Goal: Find specific page/section: Find specific page/section

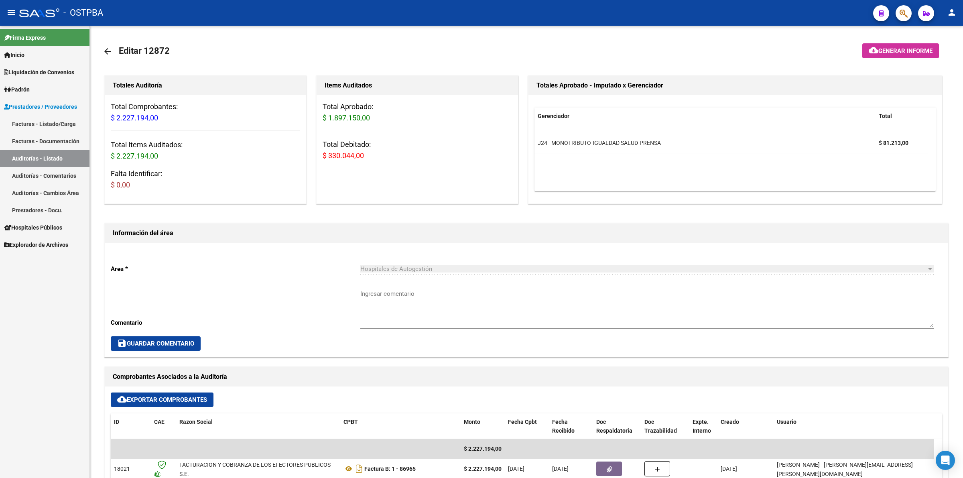
scroll to position [100, 0]
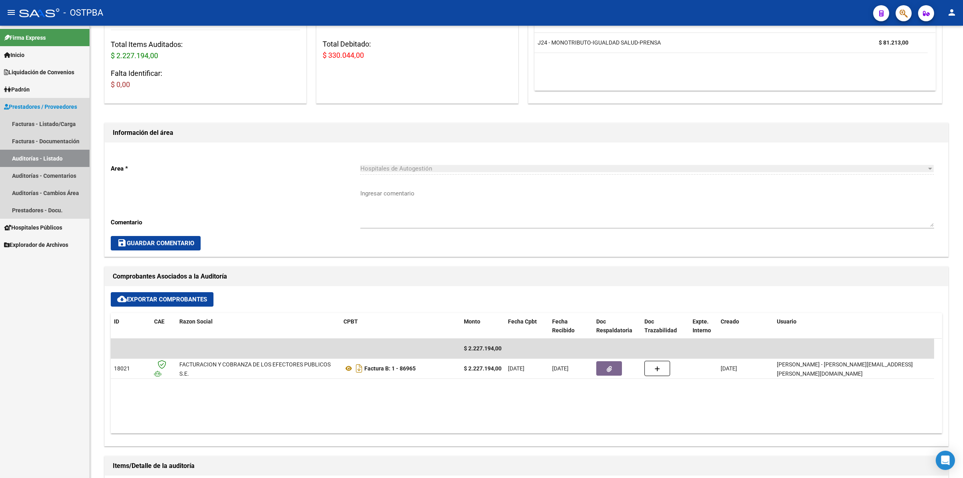
click at [54, 157] on link "Auditorías - Listado" at bounding box center [44, 158] width 89 height 17
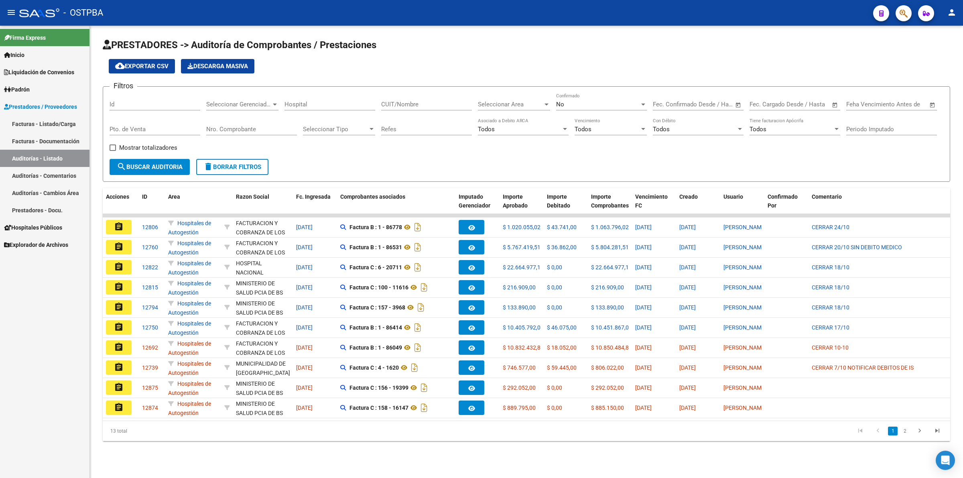
click at [128, 101] on input "Id" at bounding box center [155, 104] width 91 height 7
type input "12739"
click at [160, 167] on span "search Buscar Auditoria" at bounding box center [150, 166] width 66 height 7
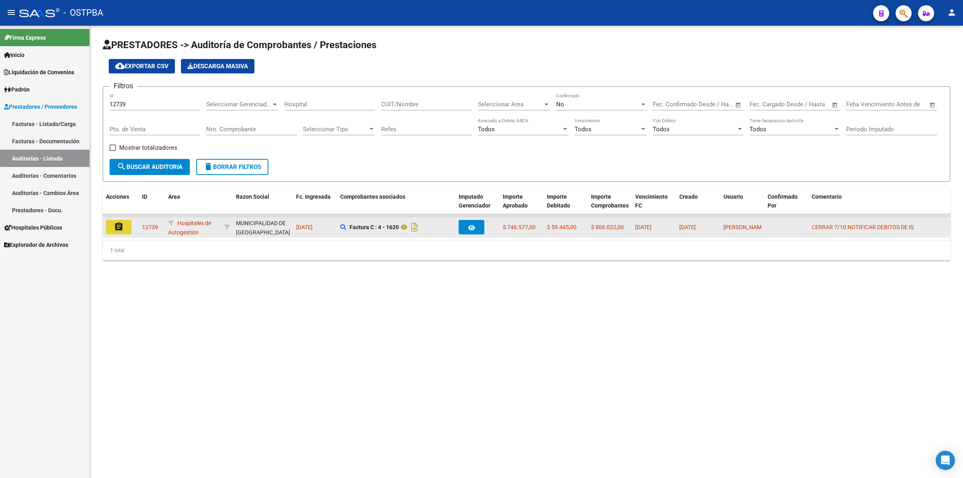
click at [117, 225] on mat-icon "assignment" at bounding box center [119, 227] width 10 height 10
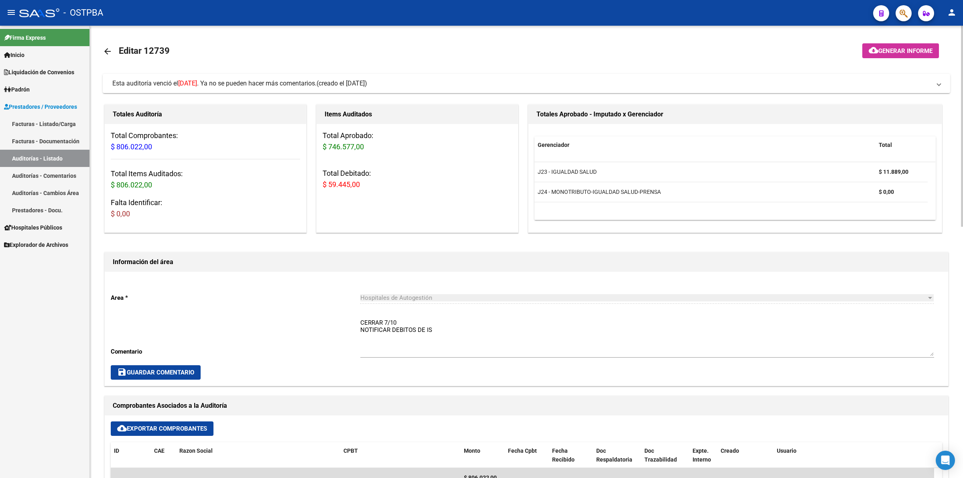
click at [61, 157] on link "Auditorías - Listado" at bounding box center [44, 158] width 89 height 17
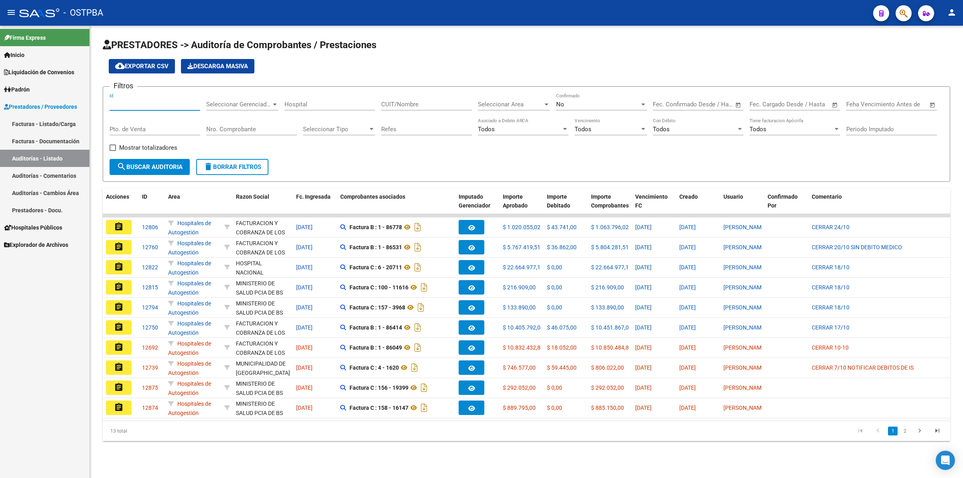
click at [122, 107] on input "Id" at bounding box center [155, 104] width 91 height 7
type input "12760"
click at [148, 163] on span "search Buscar Auditoria" at bounding box center [150, 166] width 66 height 7
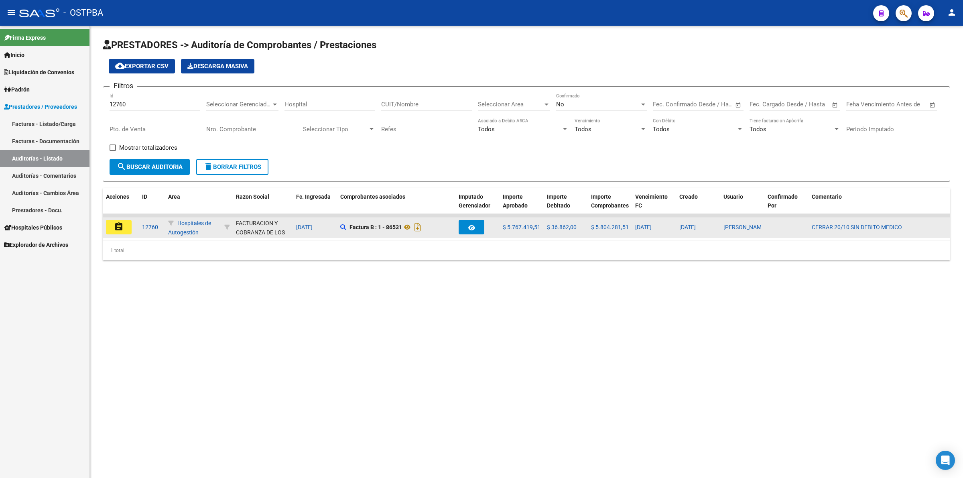
click at [120, 222] on mat-icon "assignment" at bounding box center [119, 227] width 10 height 10
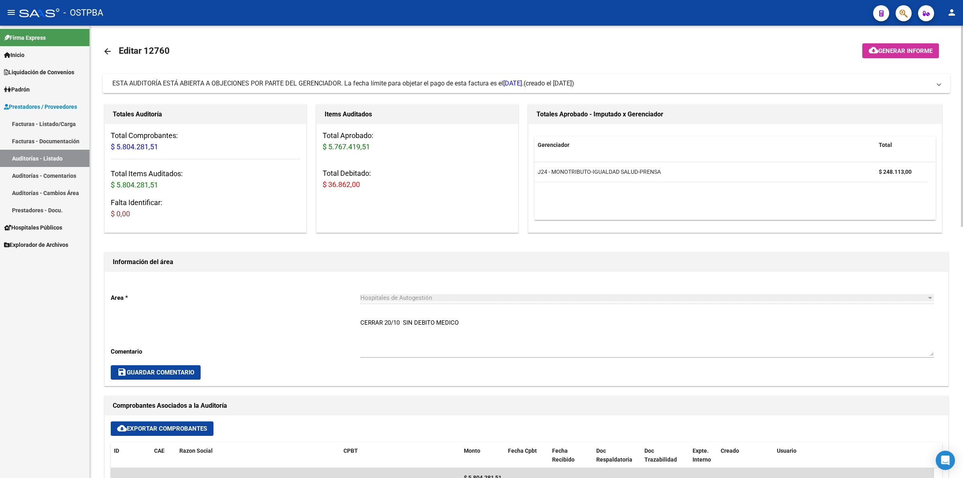
scroll to position [50, 0]
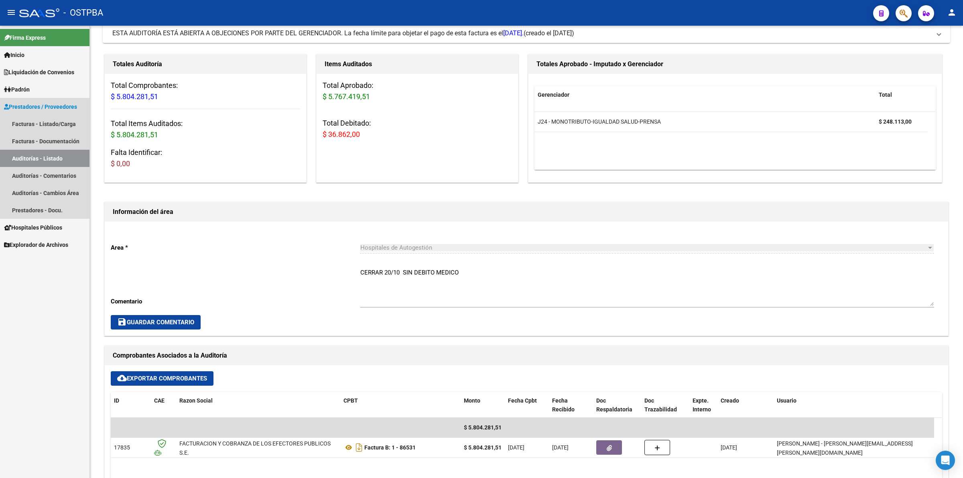
click at [71, 150] on link "Auditorías - Listado" at bounding box center [44, 158] width 89 height 17
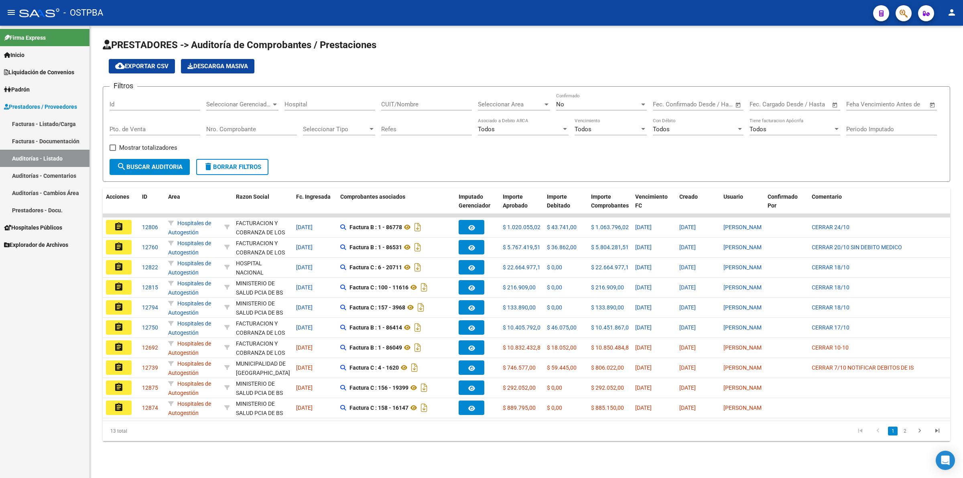
drag, startPoint x: 139, startPoint y: 99, endPoint x: 143, endPoint y: 112, distance: 13.3
click at [140, 101] on div "Id" at bounding box center [155, 101] width 91 height 17
type input "12752"
click at [154, 161] on button "search Buscar Auditoria" at bounding box center [150, 167] width 80 height 16
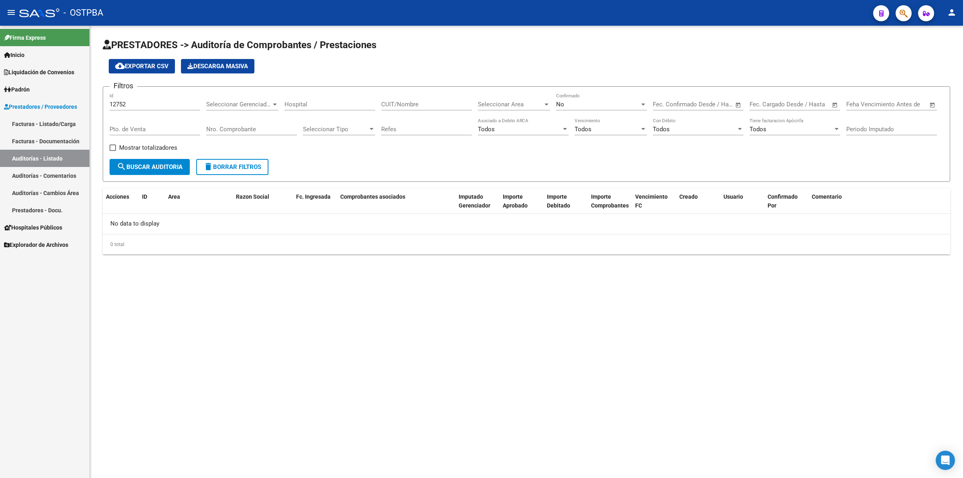
click at [605, 106] on div "No" at bounding box center [597, 104] width 83 height 7
click at [612, 65] on span "Todos" at bounding box center [601, 68] width 91 height 18
click at [157, 163] on span "search Buscar Auditoria" at bounding box center [150, 166] width 66 height 7
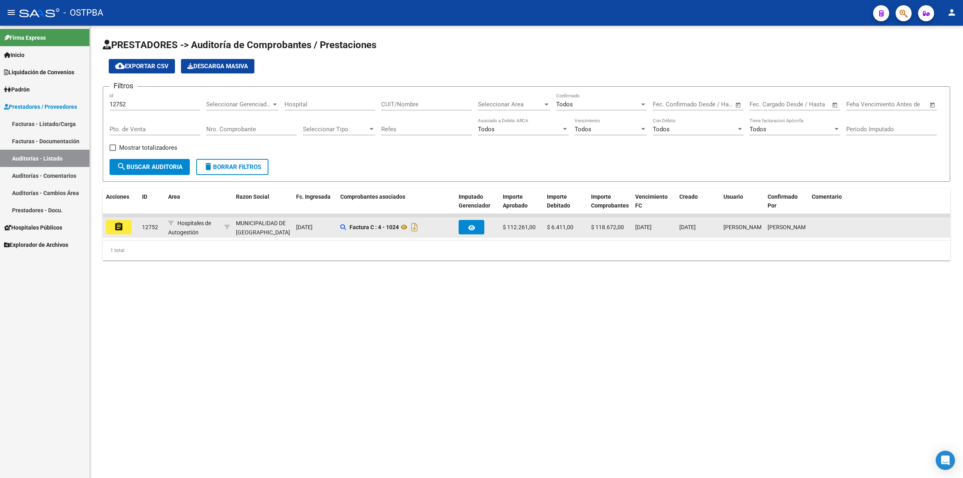
click at [122, 226] on mat-icon "assignment" at bounding box center [119, 227] width 10 height 10
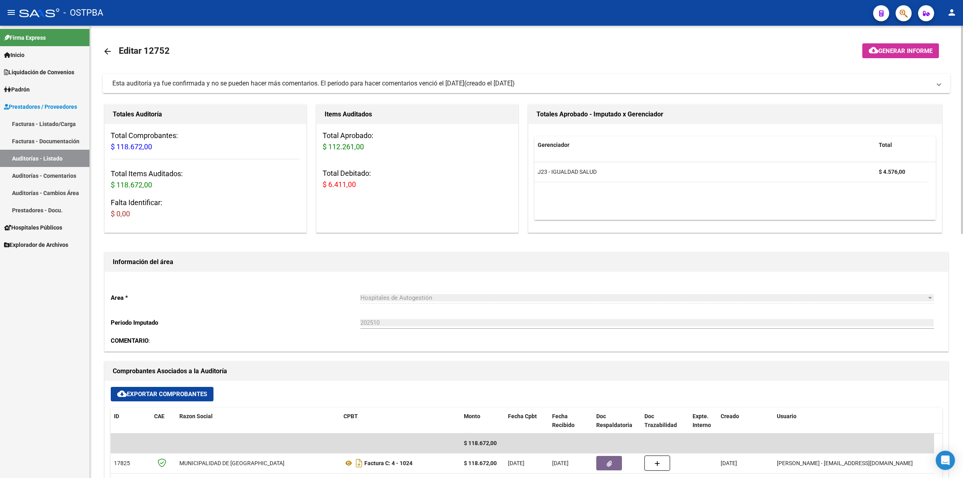
click at [53, 156] on link "Auditorías - Listado" at bounding box center [44, 158] width 89 height 17
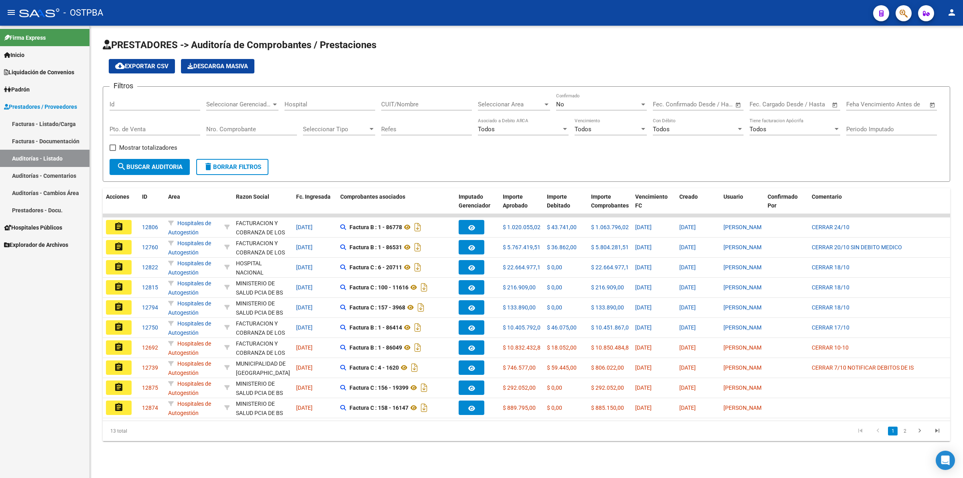
click at [139, 104] on input "Id" at bounding box center [155, 104] width 91 height 7
type input "12750"
click at [134, 159] on button "search Buscar Auditoria" at bounding box center [150, 167] width 80 height 16
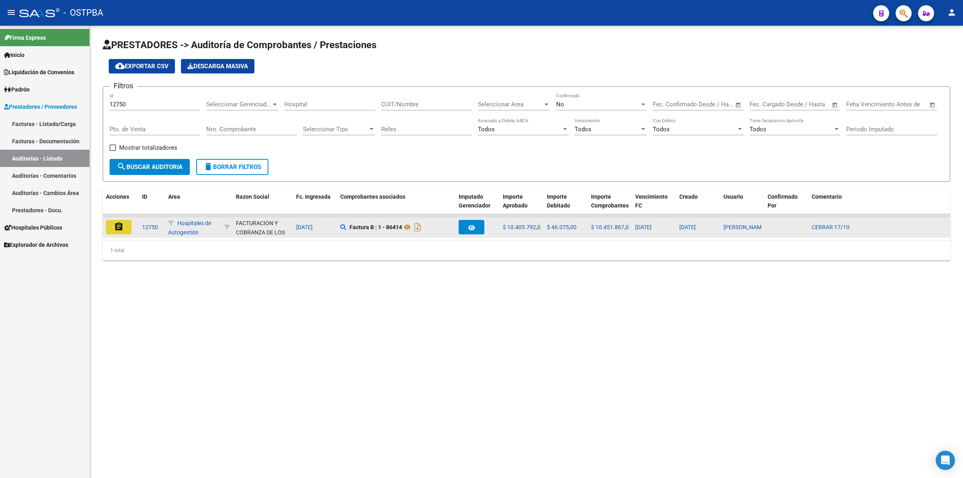
click at [120, 225] on mat-icon "assignment" at bounding box center [119, 227] width 10 height 10
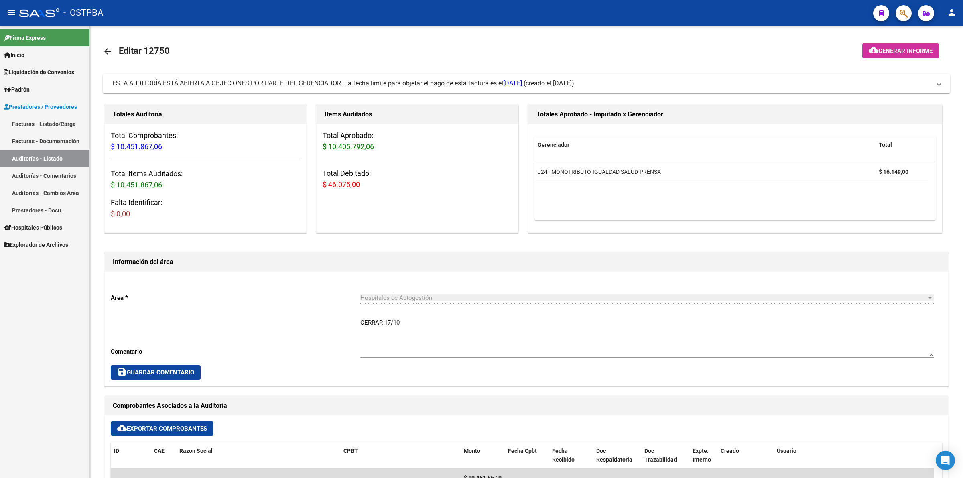
click at [71, 162] on link "Auditorías - Listado" at bounding box center [44, 158] width 89 height 17
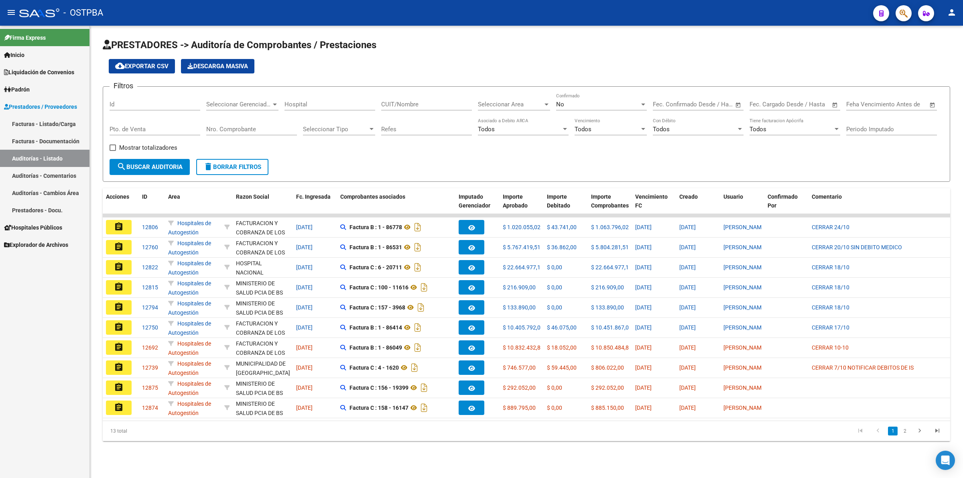
click at [129, 105] on input "Id" at bounding box center [155, 104] width 91 height 7
type input "12692"
click at [134, 168] on span "search Buscar Auditoria" at bounding box center [150, 166] width 66 height 7
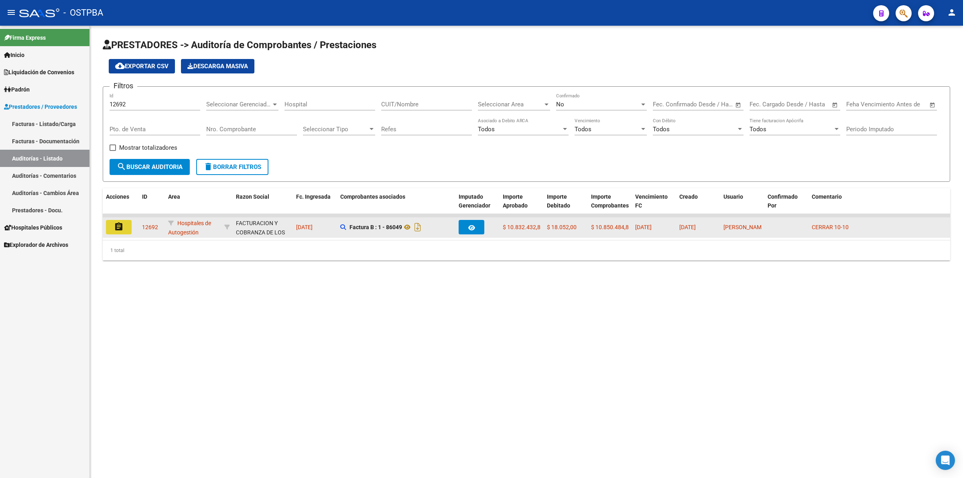
click at [114, 225] on mat-icon "assignment" at bounding box center [119, 227] width 10 height 10
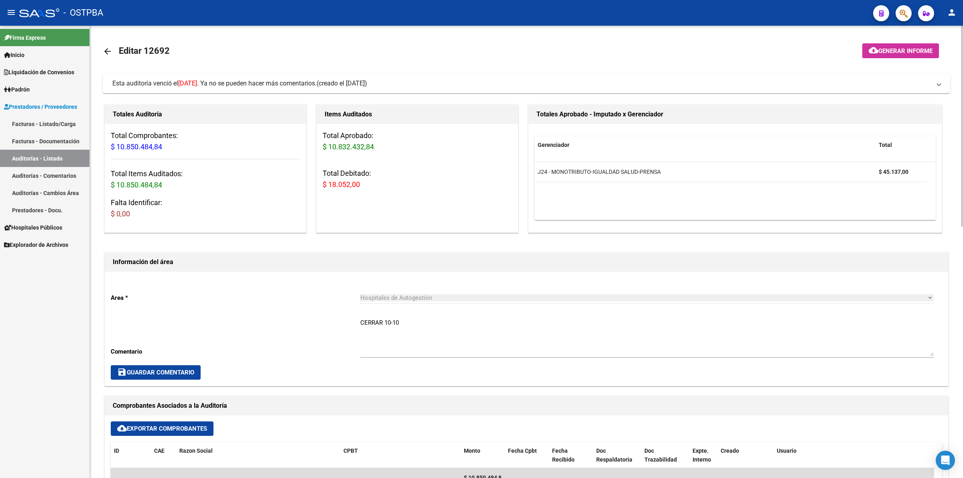
click at [51, 158] on link "Auditorías - Listado" at bounding box center [44, 158] width 89 height 17
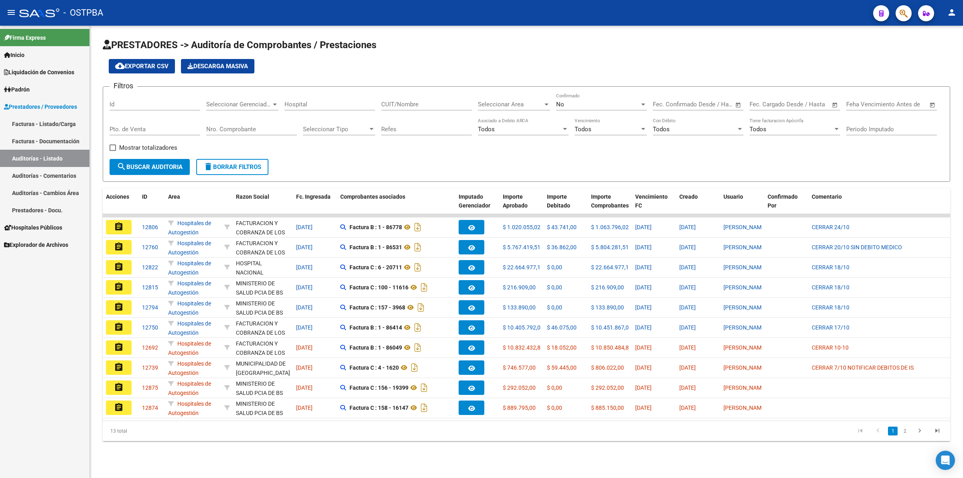
click at [154, 103] on input "Id" at bounding box center [155, 104] width 91 height 7
type input "12674"
click at [145, 163] on span "search Buscar Auditoria" at bounding box center [150, 166] width 66 height 7
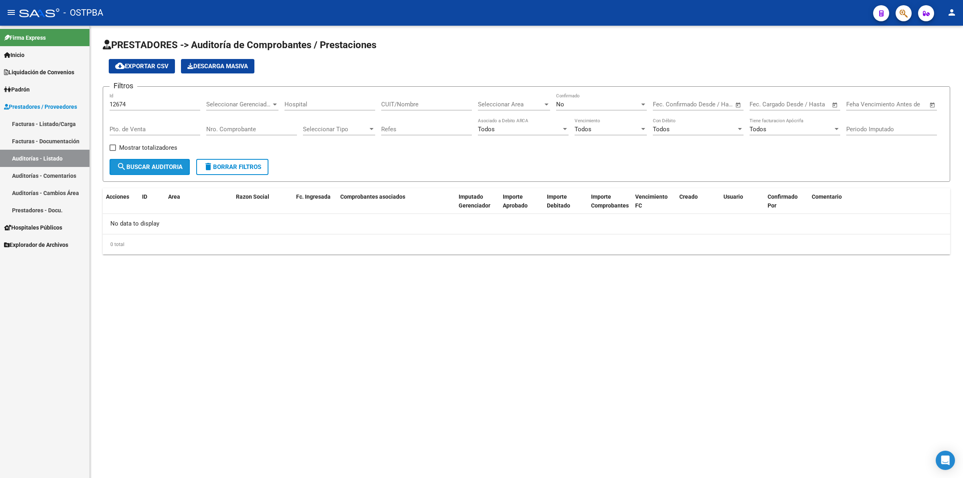
click at [148, 161] on button "search Buscar Auditoria" at bounding box center [150, 167] width 80 height 16
click at [630, 101] on div "No" at bounding box center [597, 104] width 83 height 7
click at [622, 68] on span "Todos" at bounding box center [601, 68] width 91 height 18
click at [151, 169] on span "search Buscar Auditoria" at bounding box center [150, 166] width 66 height 7
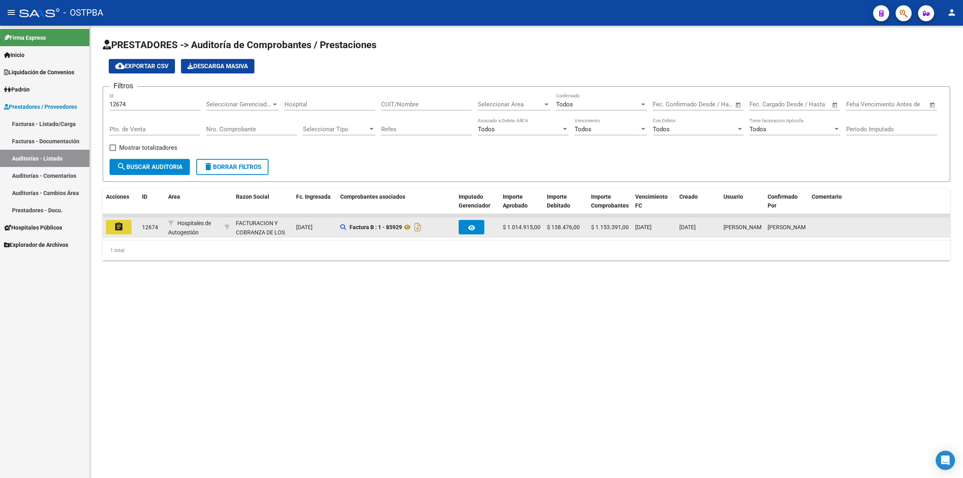
click at [118, 231] on button "assignment" at bounding box center [119, 227] width 26 height 14
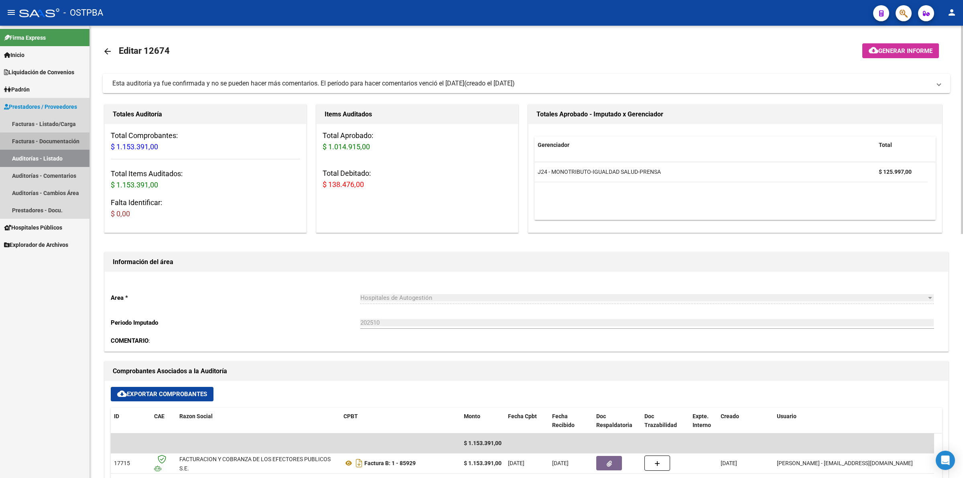
click at [51, 148] on link "Facturas - Documentación" at bounding box center [44, 140] width 89 height 17
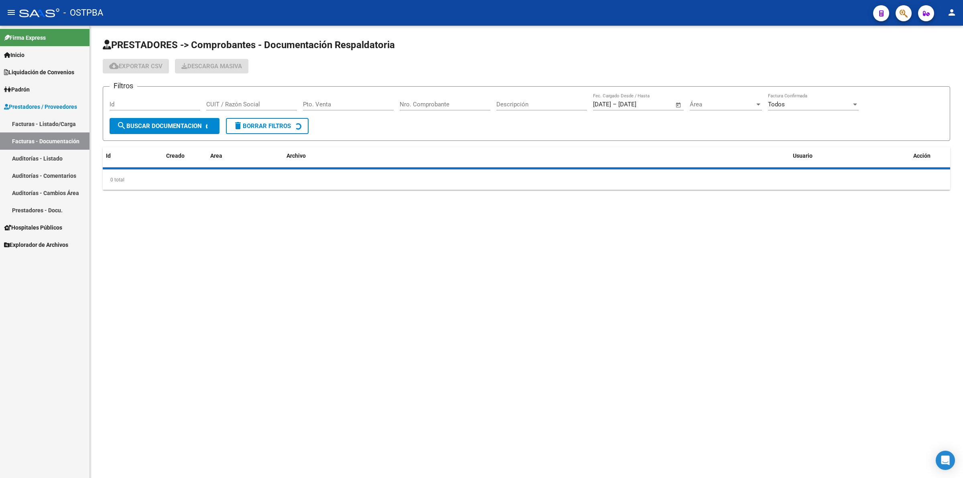
click at [51, 155] on link "Auditorías - Listado" at bounding box center [44, 158] width 89 height 17
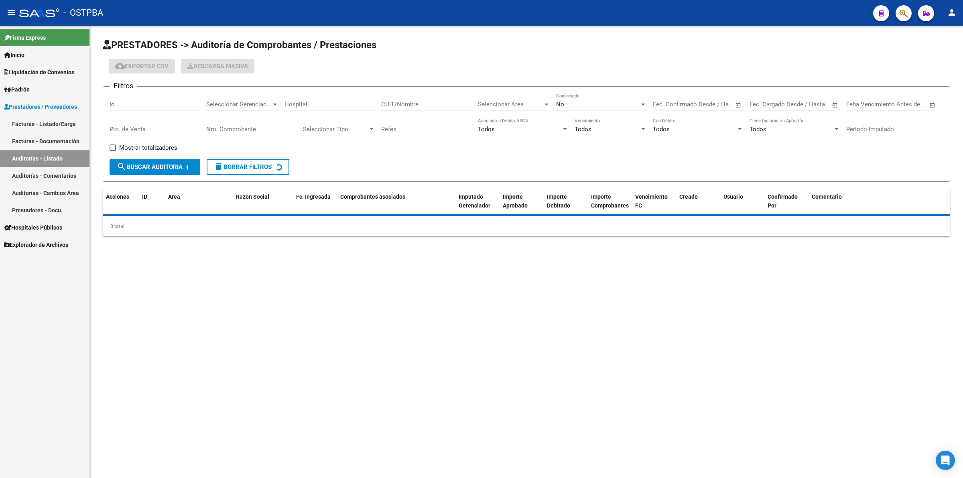
click at [125, 107] on div "Id" at bounding box center [155, 101] width 91 height 17
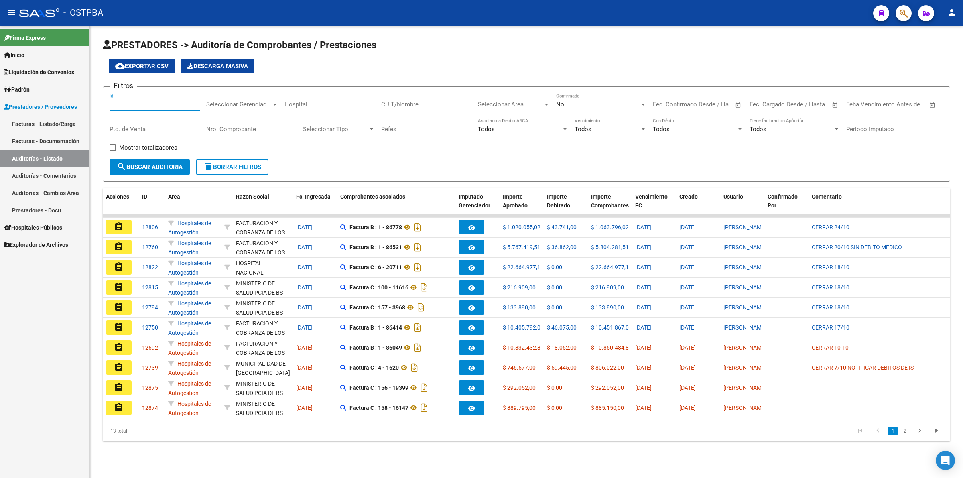
click at [128, 103] on input "Id" at bounding box center [155, 104] width 91 height 7
type input "12097"
click at [587, 104] on div "No" at bounding box center [597, 104] width 83 height 7
click at [605, 67] on span "Todos" at bounding box center [601, 68] width 91 height 18
click at [182, 168] on span "search Buscar Auditoria" at bounding box center [150, 166] width 66 height 7
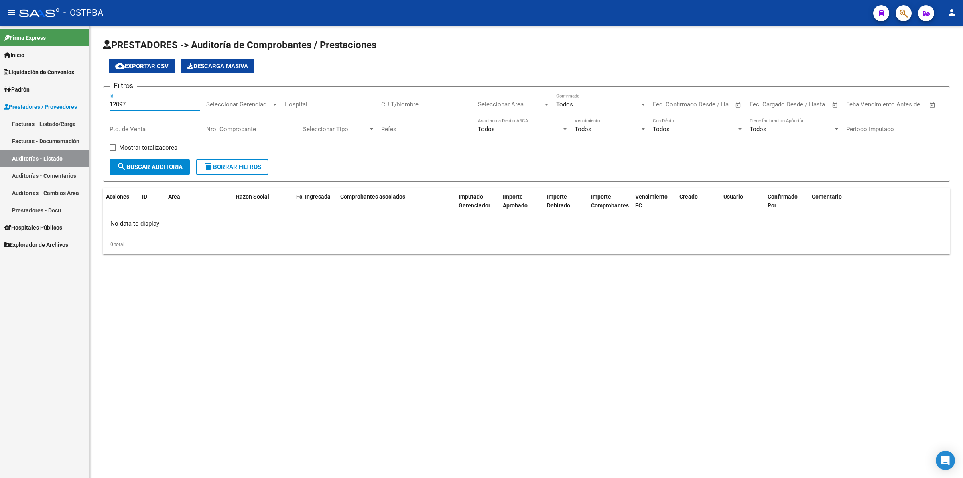
drag, startPoint x: 146, startPoint y: 105, endPoint x: 57, endPoint y: 101, distance: 88.7
click at [57, 101] on mat-sidenav-container "Firma Express Inicio Instructivos Contacto OS Liquidación de Convenios Gastos -…" at bounding box center [481, 252] width 963 height 452
